Goal: Share content: Share content

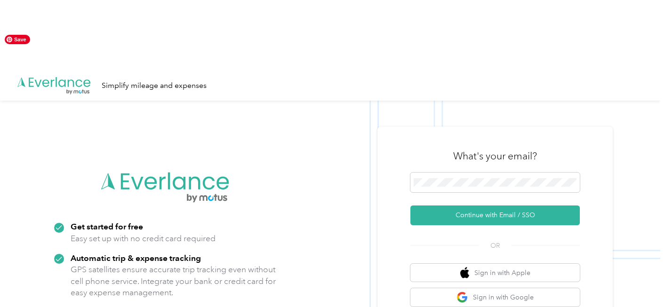
click at [628, 126] on img at bounding box center [330, 254] width 660 height 307
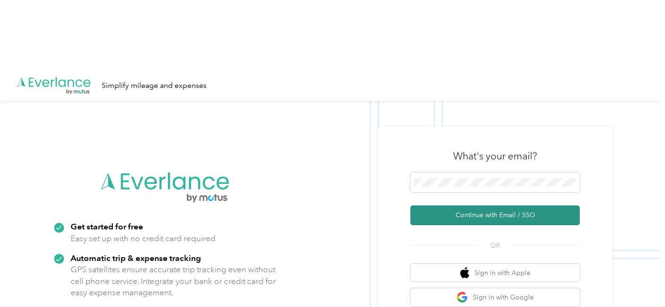
click at [551, 206] on button "Continue with Email / SSO" at bounding box center [494, 216] width 169 height 20
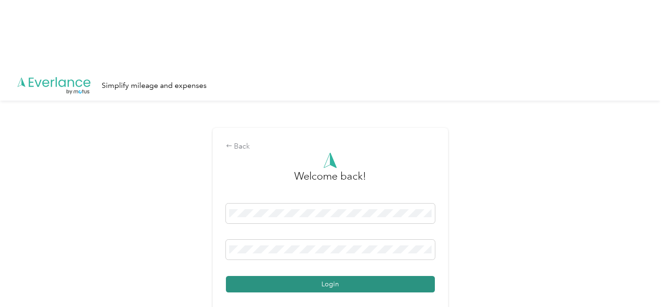
click at [317, 276] on button "Login" at bounding box center [330, 284] width 209 height 16
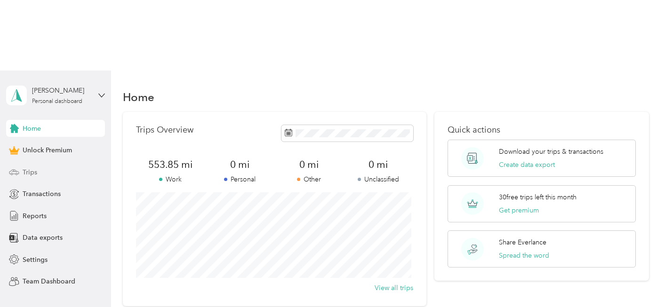
click at [29, 168] on span "Trips" at bounding box center [30, 173] width 15 height 10
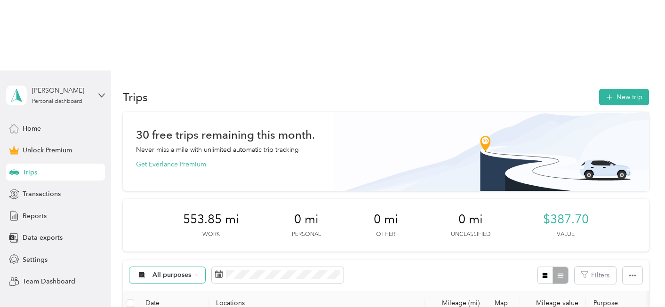
click at [171, 272] on span "All purposes" at bounding box center [171, 275] width 39 height 7
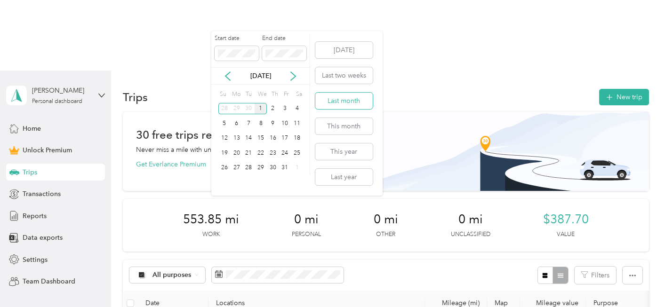
click at [345, 98] on button "Last month" at bounding box center [343, 101] width 57 height 16
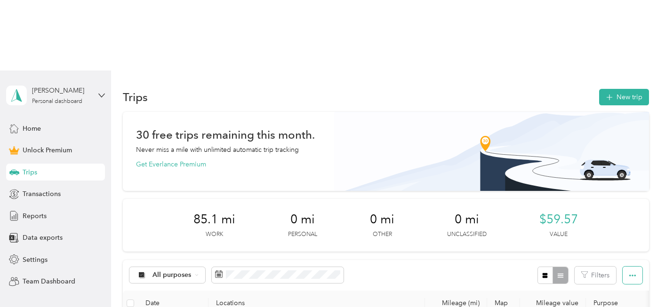
click at [628, 267] on button "button" at bounding box center [633, 275] width 20 height 17
click at [612, 243] on div "Export" at bounding box center [620, 239] width 26 height 10
click at [624, 234] on div "Export" at bounding box center [620, 239] width 26 height 10
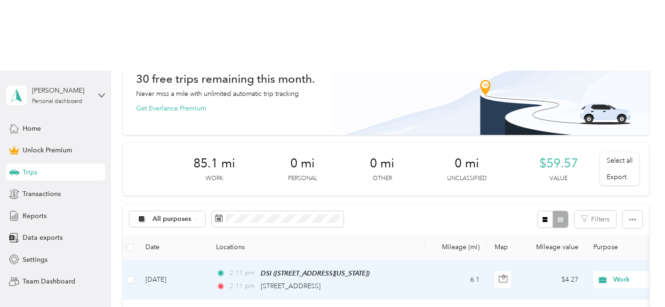
scroll to position [62, 0]
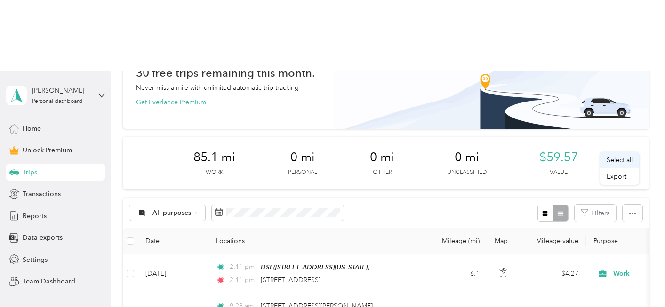
click at [623, 165] on div "Select all" at bounding box center [620, 160] width 26 height 10
click at [622, 166] on li "Select all" at bounding box center [619, 160] width 39 height 16
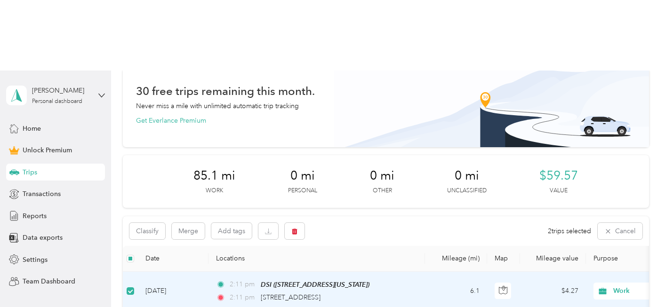
scroll to position [122, 0]
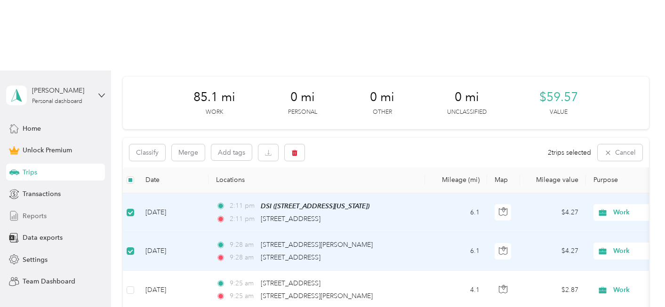
click at [43, 211] on span "Reports" at bounding box center [35, 216] width 24 height 10
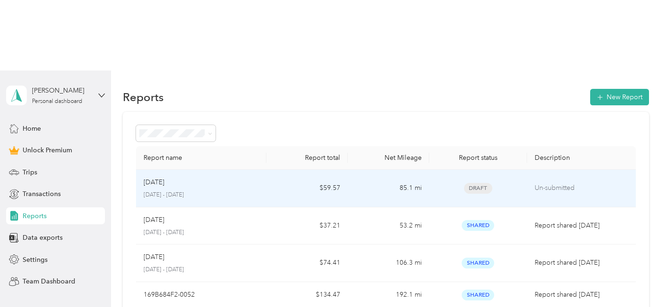
click at [352, 170] on td "85.1 mi" at bounding box center [388, 189] width 81 height 38
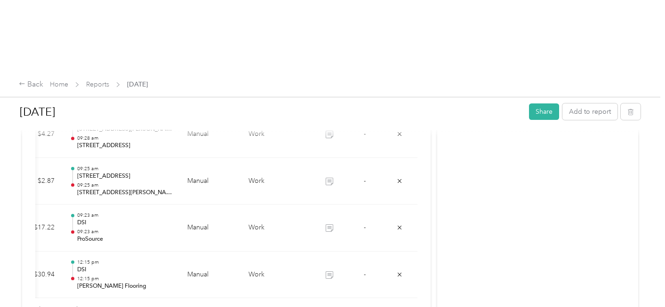
scroll to position [0, 169]
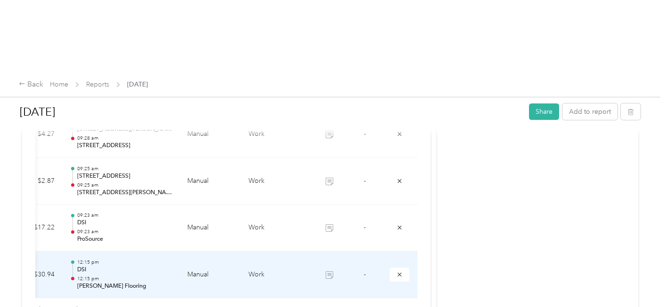
click at [328, 272] on icon at bounding box center [329, 275] width 7 height 7
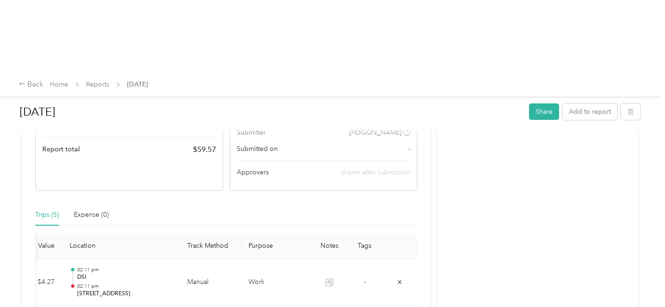
scroll to position [121, 0]
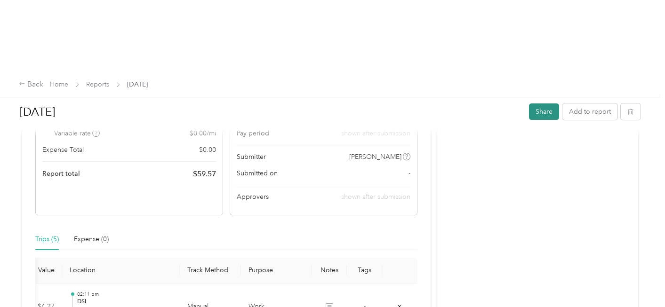
click at [543, 104] on button "Share" at bounding box center [544, 112] width 30 height 16
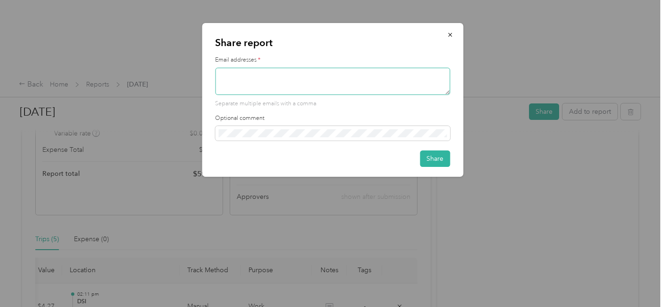
click at [264, 86] on textarea at bounding box center [332, 81] width 235 height 27
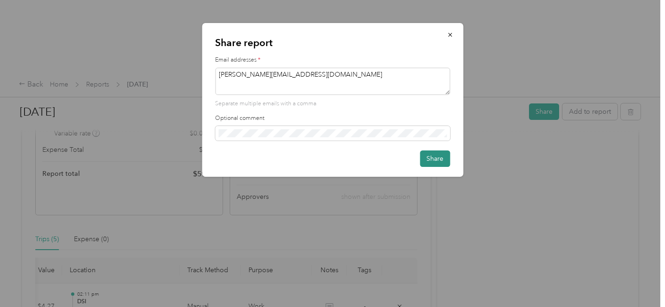
type textarea "[PERSON_NAME][EMAIL_ADDRESS][DOMAIN_NAME]"
click at [435, 152] on button "Share" at bounding box center [435, 159] width 30 height 16
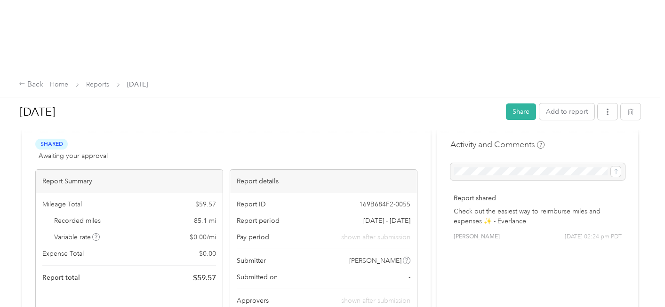
scroll to position [0, 0]
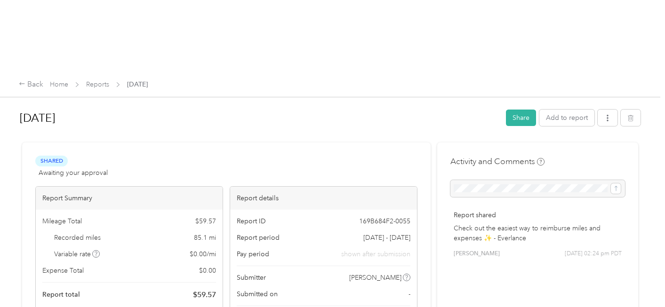
click at [500, 180] on div at bounding box center [537, 188] width 175 height 17
click at [612, 110] on button "button" at bounding box center [608, 118] width 20 height 16
click at [585, 82] on span "Download" at bounding box center [578, 82] width 31 height 10
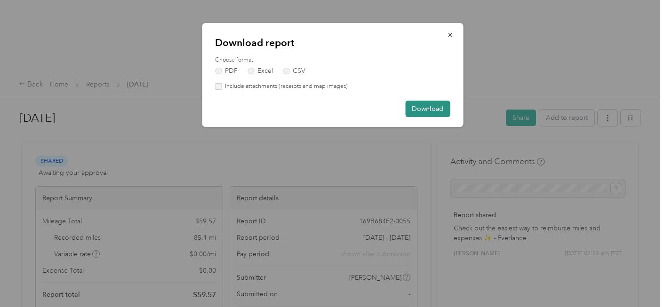
click at [447, 105] on button "Download" at bounding box center [427, 109] width 45 height 16
